Goal: Contribute content

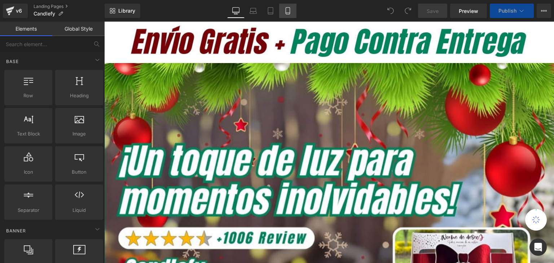
click at [287, 12] on icon at bounding box center [287, 10] width 7 height 7
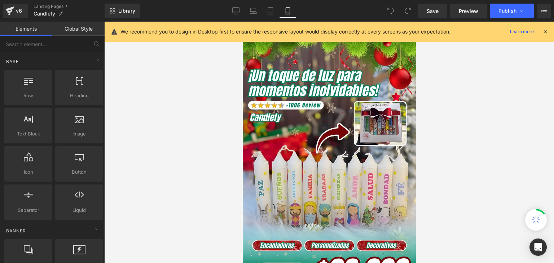
click at [547, 31] on icon at bounding box center [545, 32] width 6 height 6
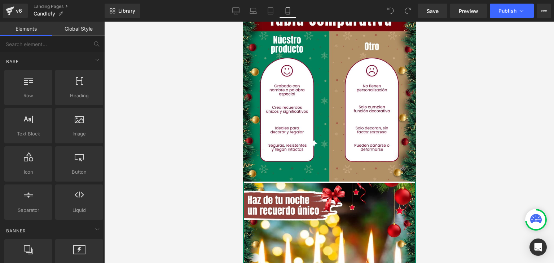
scroll to position [1119, 0]
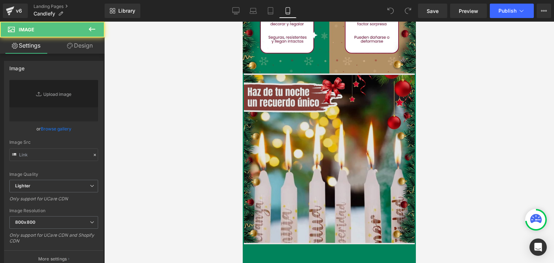
click at [306, 135] on img at bounding box center [329, 159] width 171 height 171
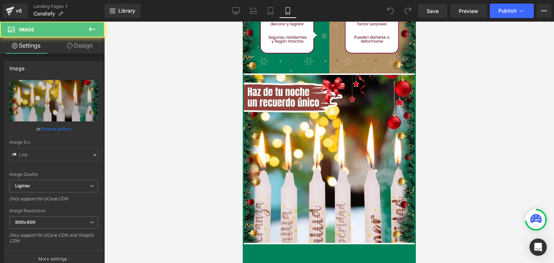
type input "[URL][DOMAIN_NAME]"
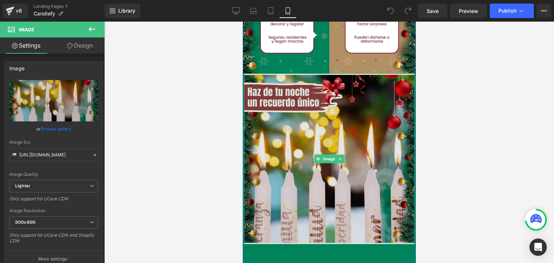
click at [315, 136] on img at bounding box center [329, 159] width 171 height 171
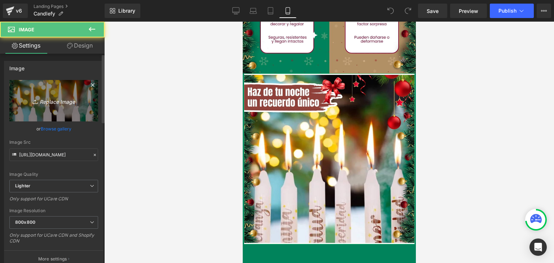
click at [46, 101] on icon "Replace Image" at bounding box center [54, 100] width 58 height 9
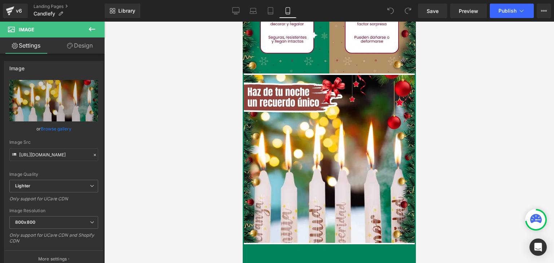
type input "C:\fakepath\4.webp"
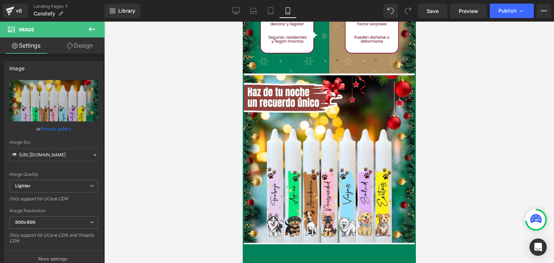
type input "[URL][DOMAIN_NAME]"
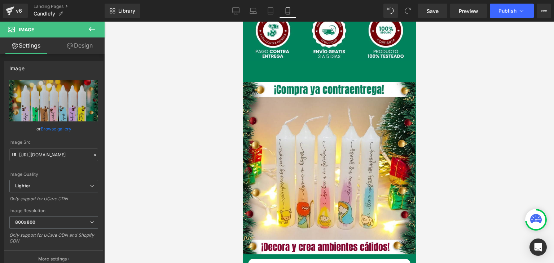
scroll to position [1877, 0]
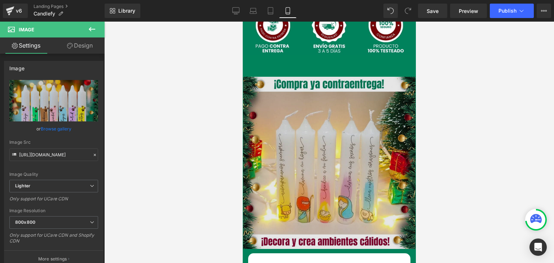
click at [353, 145] on img at bounding box center [329, 165] width 173 height 177
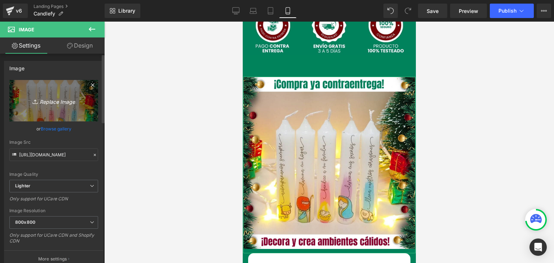
click at [25, 109] on link "Replace Image" at bounding box center [53, 101] width 89 height 42
type input "C:\fakepath\5.webp"
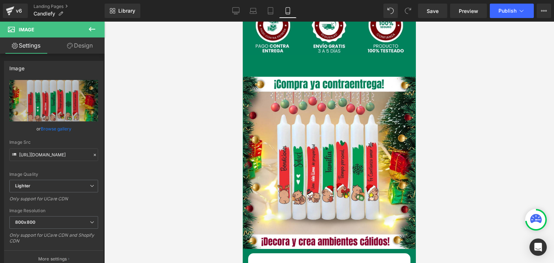
type input "[URL][DOMAIN_NAME]"
click at [512, 13] on button "Publish" at bounding box center [512, 11] width 44 height 14
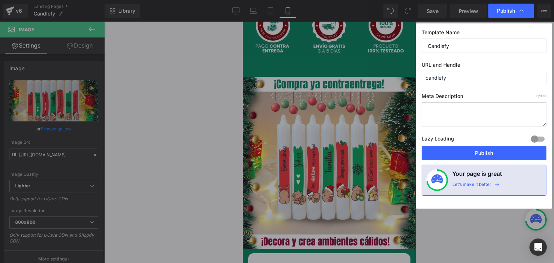
click at [484, 154] on button "Publish" at bounding box center [484, 153] width 125 height 14
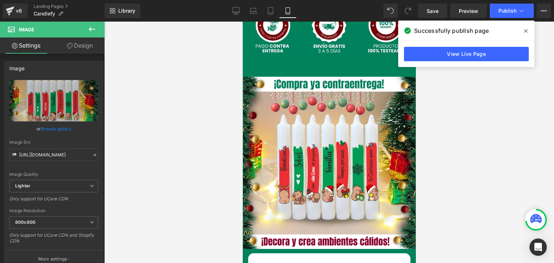
click at [525, 31] on icon at bounding box center [526, 31] width 4 height 6
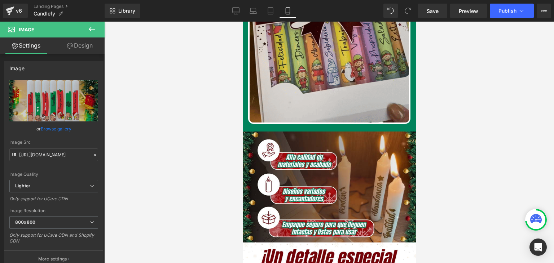
scroll to position [505, 0]
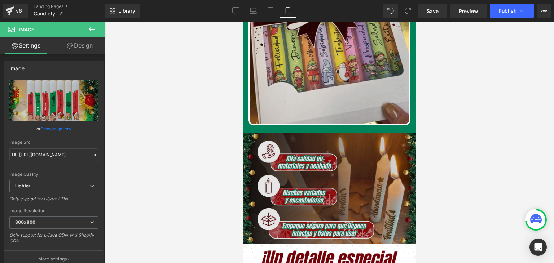
click at [334, 149] on img at bounding box center [329, 189] width 173 height 112
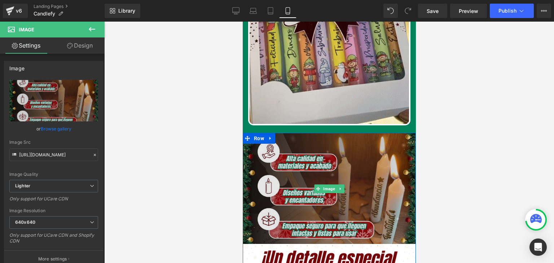
click at [323, 151] on img at bounding box center [329, 189] width 173 height 112
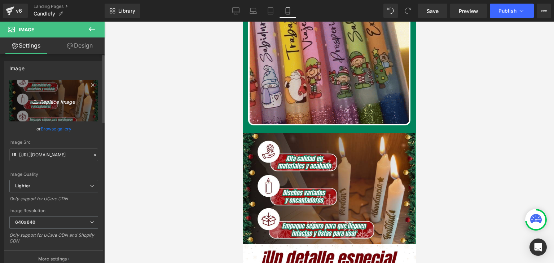
click at [57, 100] on icon "Replace Image" at bounding box center [54, 100] width 58 height 9
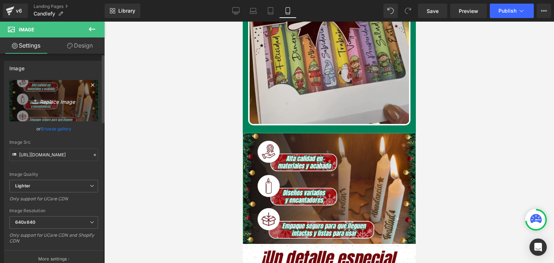
type input "C:\fakepath\BENEFICIOS.webp"
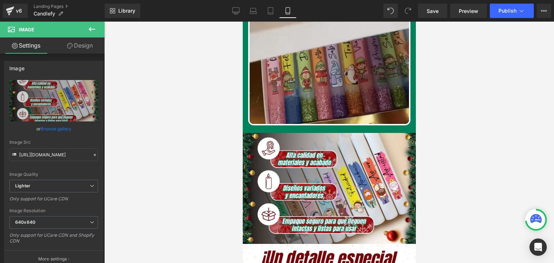
type input "[URL][DOMAIN_NAME]"
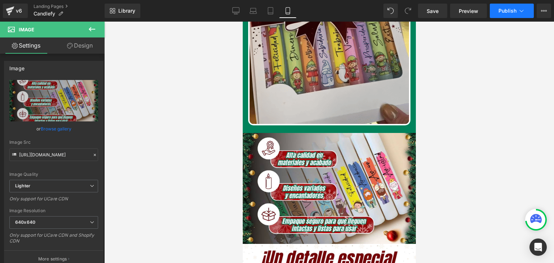
click at [514, 8] on span "Publish" at bounding box center [508, 11] width 18 height 6
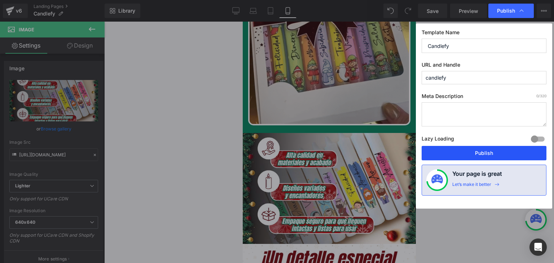
click at [491, 157] on button "Publish" at bounding box center [484, 153] width 125 height 14
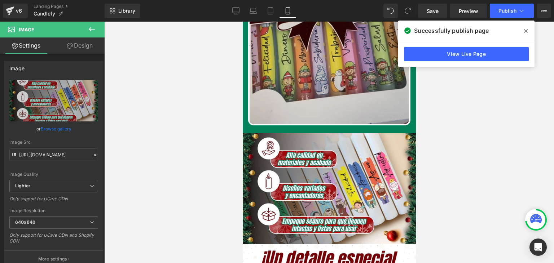
click at [530, 29] on span at bounding box center [526, 31] width 12 height 12
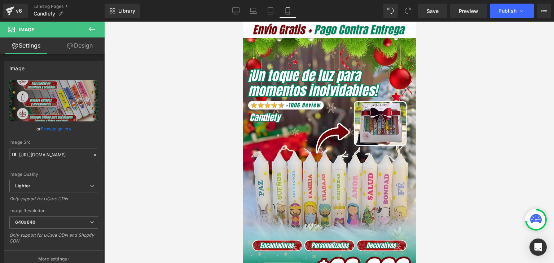
scroll to position [0, 0]
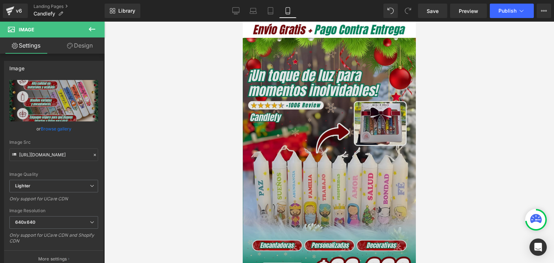
click at [329, 124] on img at bounding box center [329, 166] width 173 height 257
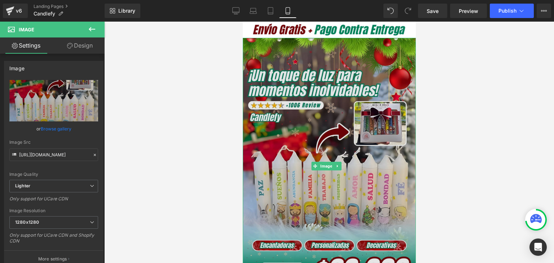
click at [345, 143] on img at bounding box center [329, 166] width 173 height 257
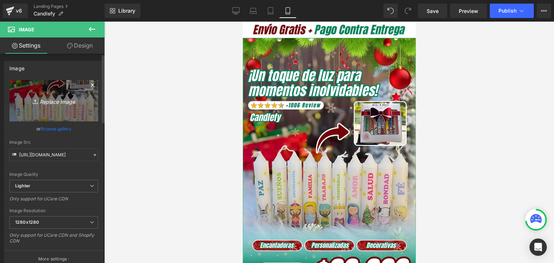
click at [51, 102] on icon "Replace Image" at bounding box center [54, 100] width 58 height 9
type input "C:\fakepath\Banner Landing.webp"
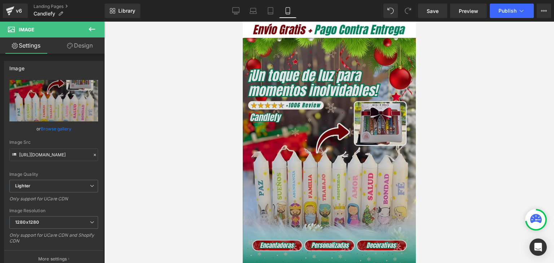
type input "[URL][DOMAIN_NAME]"
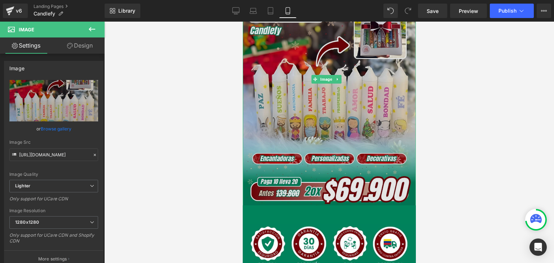
scroll to position [108, 0]
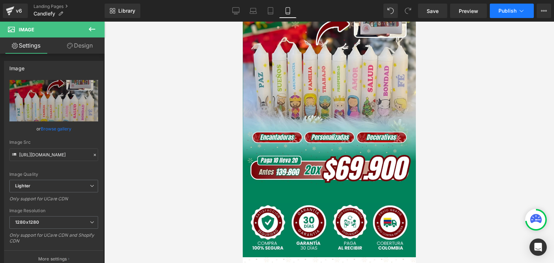
click at [505, 11] on span "Publish" at bounding box center [508, 11] width 18 height 6
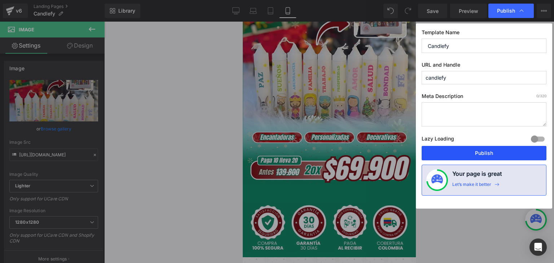
click at [485, 150] on button "Publish" at bounding box center [484, 153] width 125 height 14
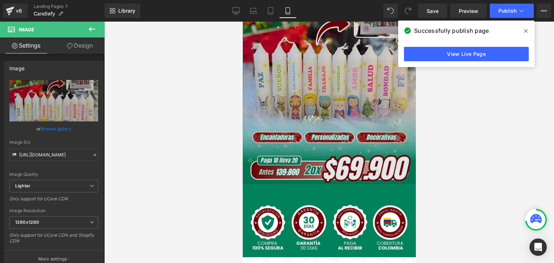
click at [309, 112] on img at bounding box center [329, 58] width 173 height 257
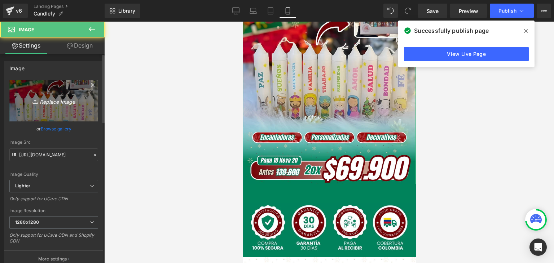
click at [72, 104] on icon "Replace Image" at bounding box center [54, 100] width 58 height 9
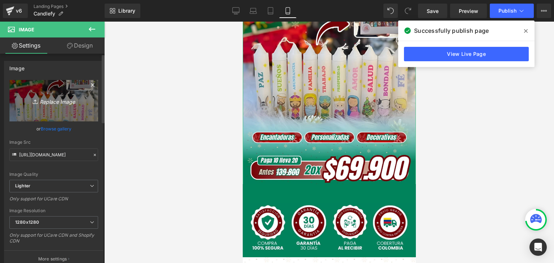
type input "C:\fakepath\Banner Landing.webp"
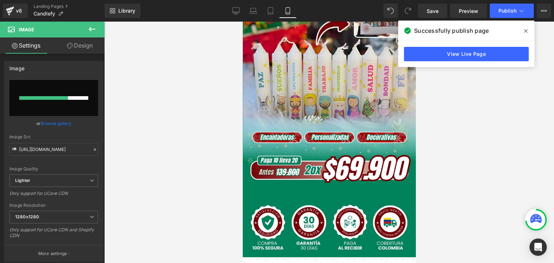
click at [526, 31] on icon at bounding box center [526, 31] width 4 height 4
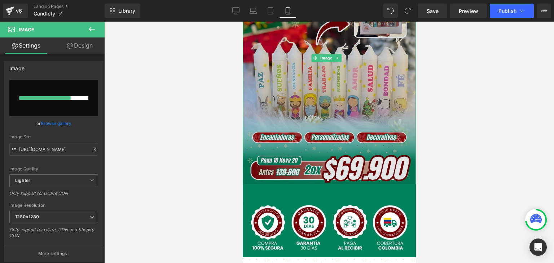
click at [294, 114] on img at bounding box center [329, 58] width 173 height 257
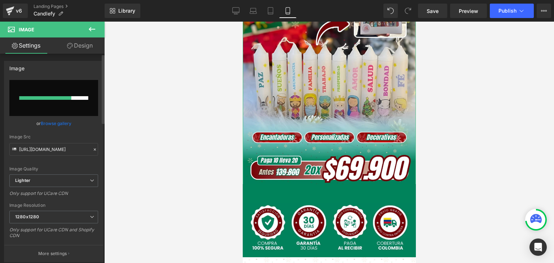
click at [59, 124] on link "Browse gallery" at bounding box center [56, 123] width 31 height 13
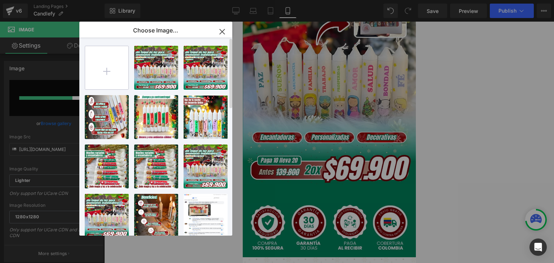
click at [111, 67] on input "file" at bounding box center [106, 67] width 43 height 43
type input "C:\fakepath\Banner Landing.webp"
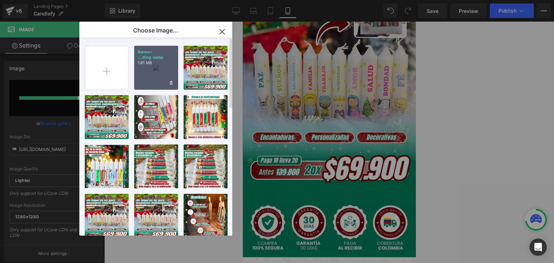
click at [155, 70] on div "Banner ...ding.webp 1.81 MB" at bounding box center [156, 68] width 44 height 44
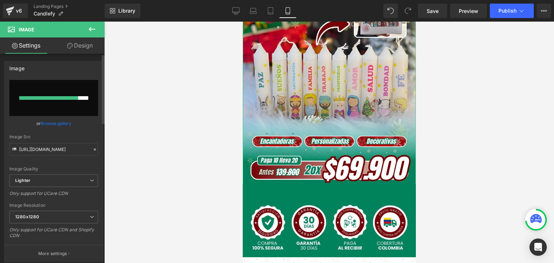
click at [64, 123] on link "Browse gallery" at bounding box center [56, 123] width 31 height 13
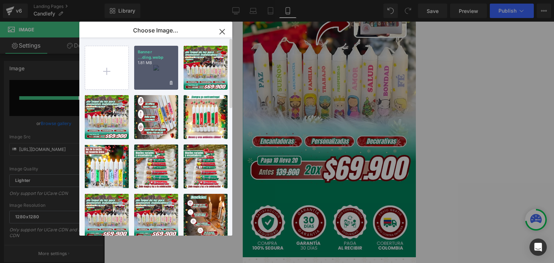
click at [149, 74] on div "Banner ...ding.webp 1.81 MB" at bounding box center [156, 68] width 44 height 44
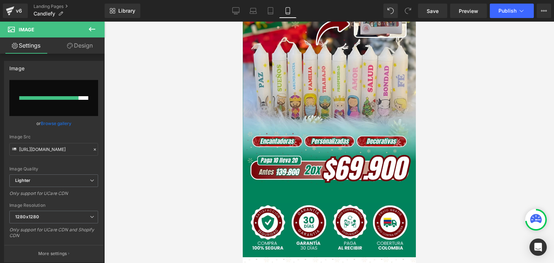
type input "[URL][DOMAIN_NAME]"
click at [511, 10] on span "Publish" at bounding box center [508, 11] width 18 height 6
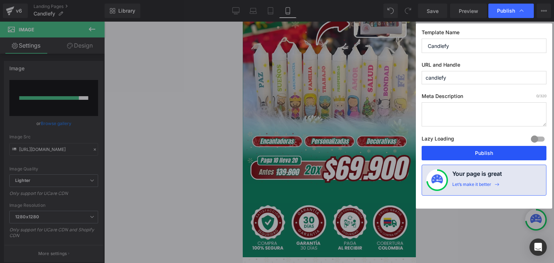
click at [481, 156] on button "Publish" at bounding box center [484, 153] width 125 height 14
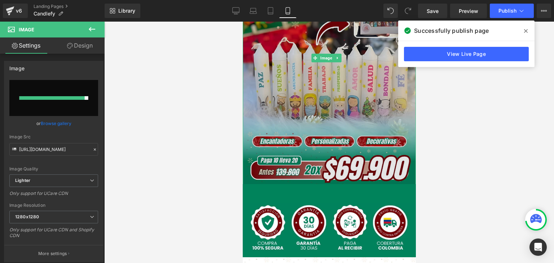
click at [315, 82] on img at bounding box center [329, 58] width 173 height 257
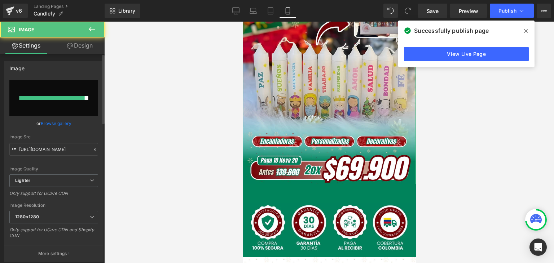
click at [61, 124] on link "Browse gallery" at bounding box center [56, 123] width 31 height 13
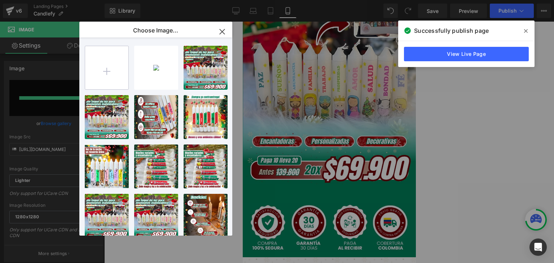
click at [105, 71] on input "file" at bounding box center [106, 67] width 43 height 43
type input "C:\fakepath\Banner Landing.webp"
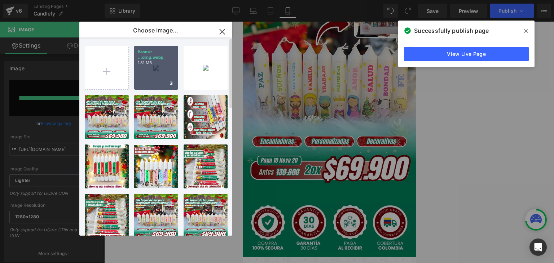
click at [152, 73] on div "Banner ...ding.webp 1.81 MB" at bounding box center [156, 68] width 44 height 44
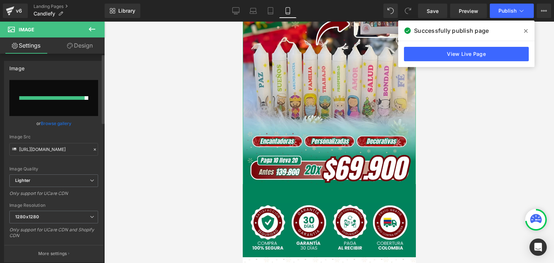
click at [67, 122] on link "Browse gallery" at bounding box center [56, 123] width 31 height 13
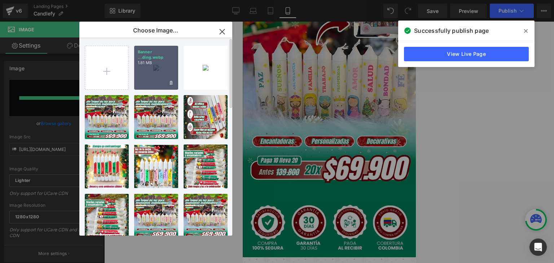
click at [150, 74] on div "Banner ...ding.webp 1.81 MB" at bounding box center [156, 68] width 44 height 44
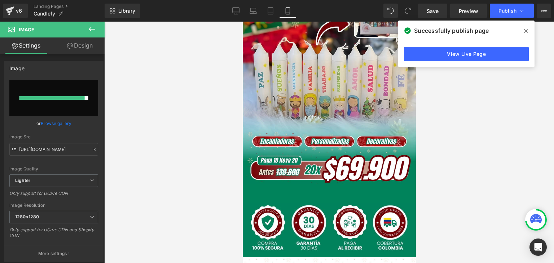
type input "[URL][DOMAIN_NAME]"
click at [526, 29] on icon at bounding box center [526, 31] width 4 height 6
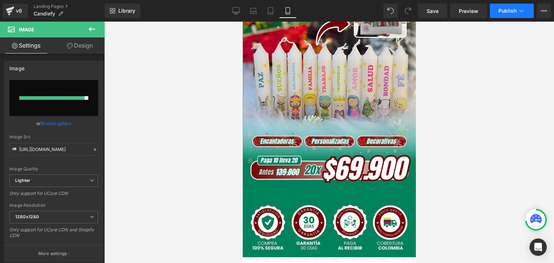
click at [507, 13] on span "Publish" at bounding box center [508, 11] width 18 height 6
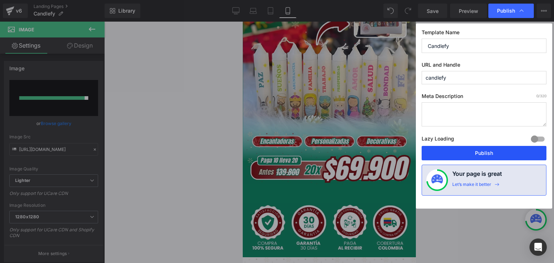
click at [475, 153] on button "Publish" at bounding box center [484, 153] width 125 height 14
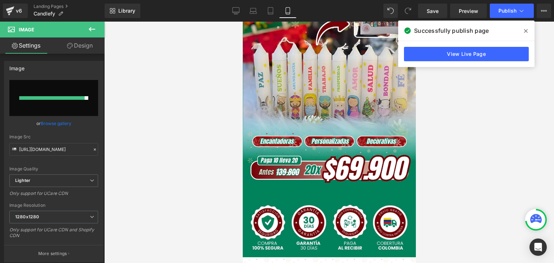
click at [523, 31] on span at bounding box center [526, 31] width 12 height 12
